Goal: Task Accomplishment & Management: Complete application form

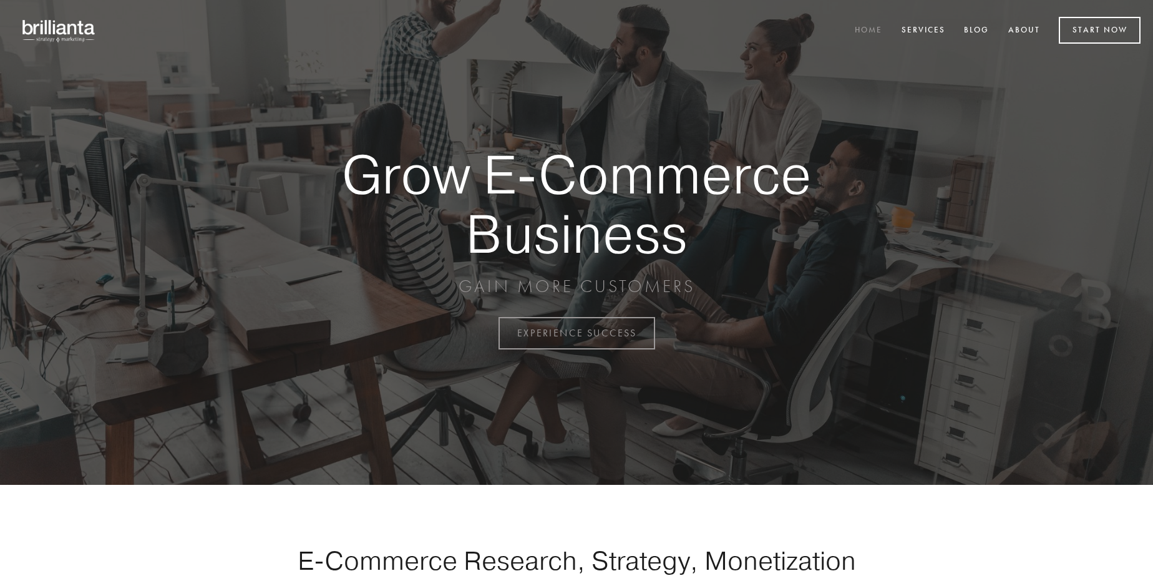
scroll to position [3270, 0]
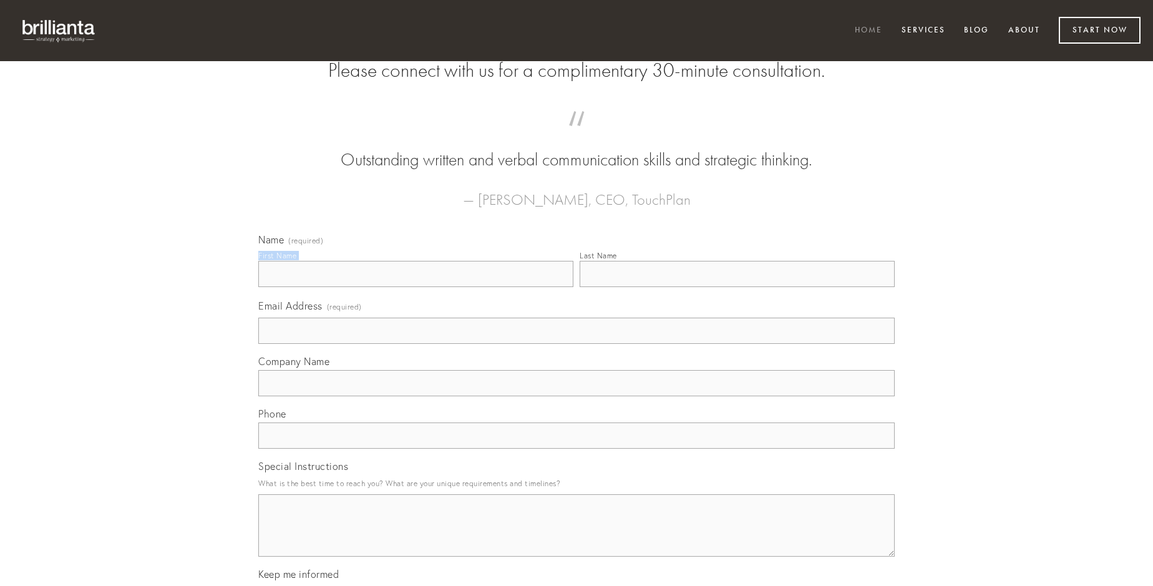
type input "[PERSON_NAME]"
click at [737, 287] on input "Last Name" at bounding box center [737, 274] width 315 height 26
type input "[PERSON_NAME]"
click at [576, 344] on input "Email Address (required)" at bounding box center [576, 331] width 636 height 26
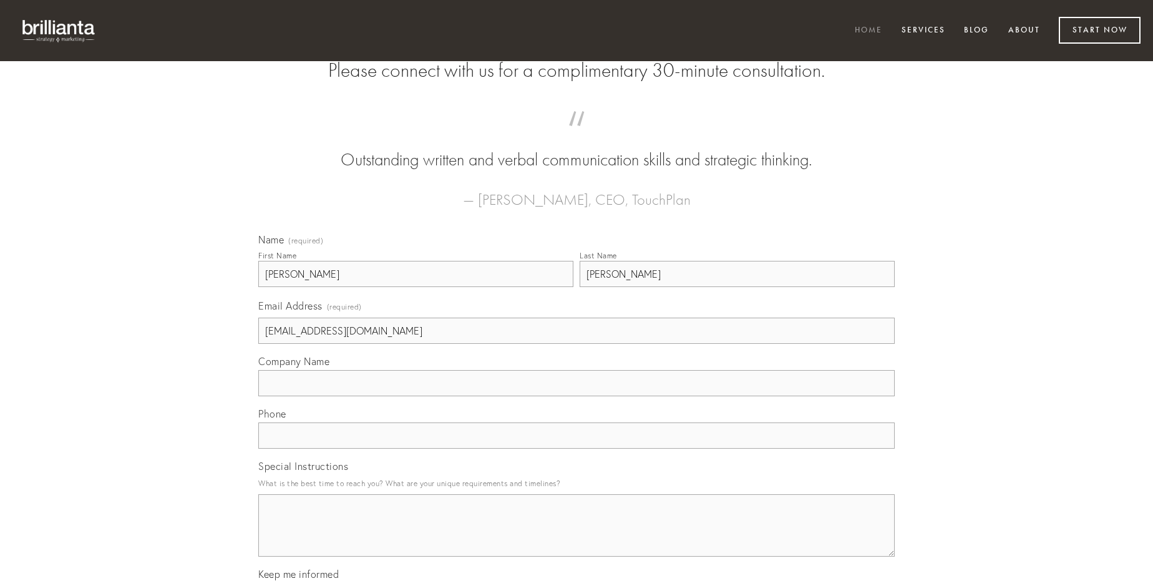
type input "[EMAIL_ADDRESS][DOMAIN_NAME]"
click at [576, 396] on input "Company Name" at bounding box center [576, 383] width 636 height 26
type input "ipsum"
click at [576, 449] on input "text" at bounding box center [576, 435] width 636 height 26
click at [576, 537] on textarea "Special Instructions" at bounding box center [576, 525] width 636 height 62
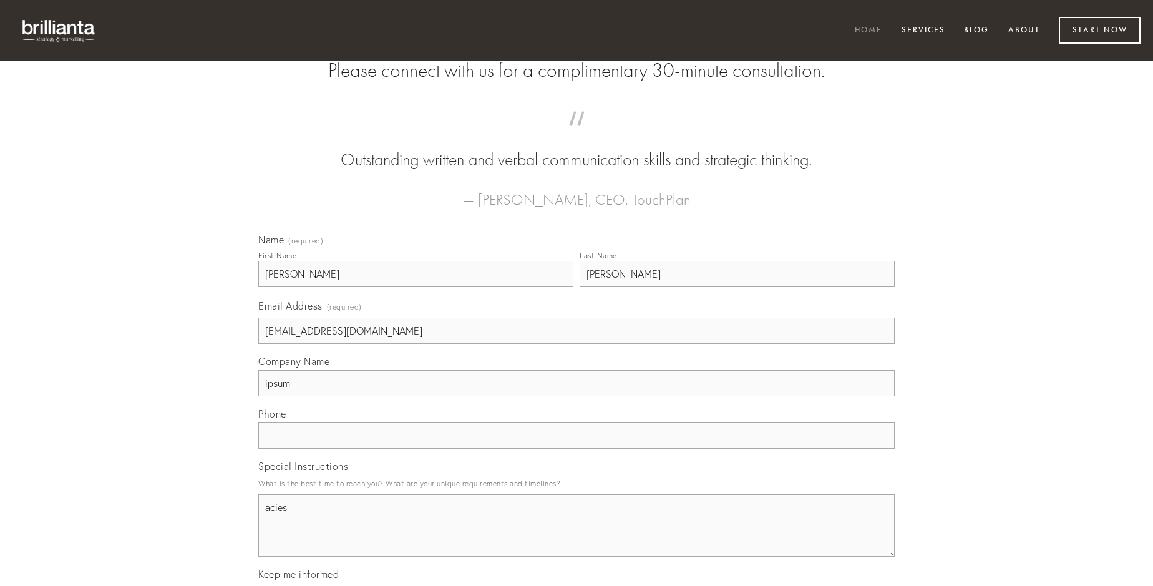
type textarea "acies"
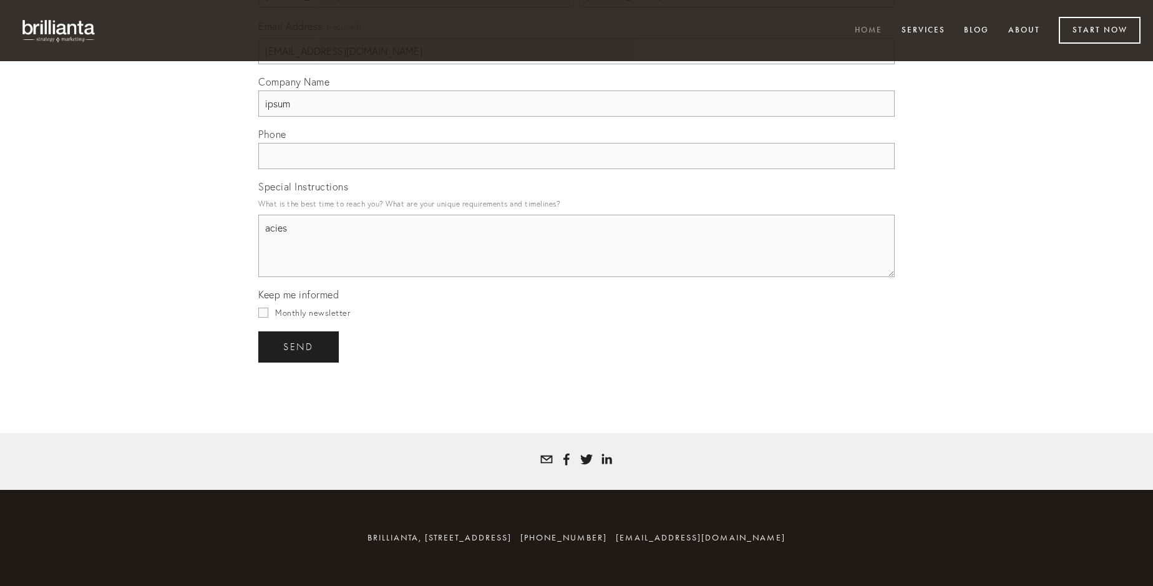
click at [299, 346] on span "send" at bounding box center [298, 346] width 31 height 11
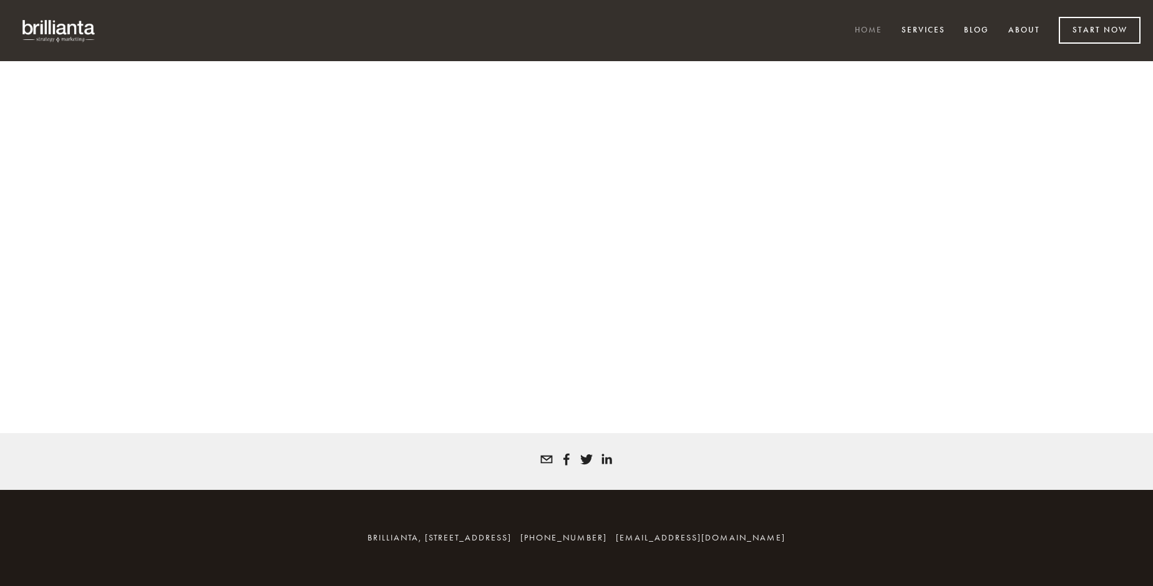
scroll to position [3254, 0]
